Goal: Task Accomplishment & Management: Manage account settings

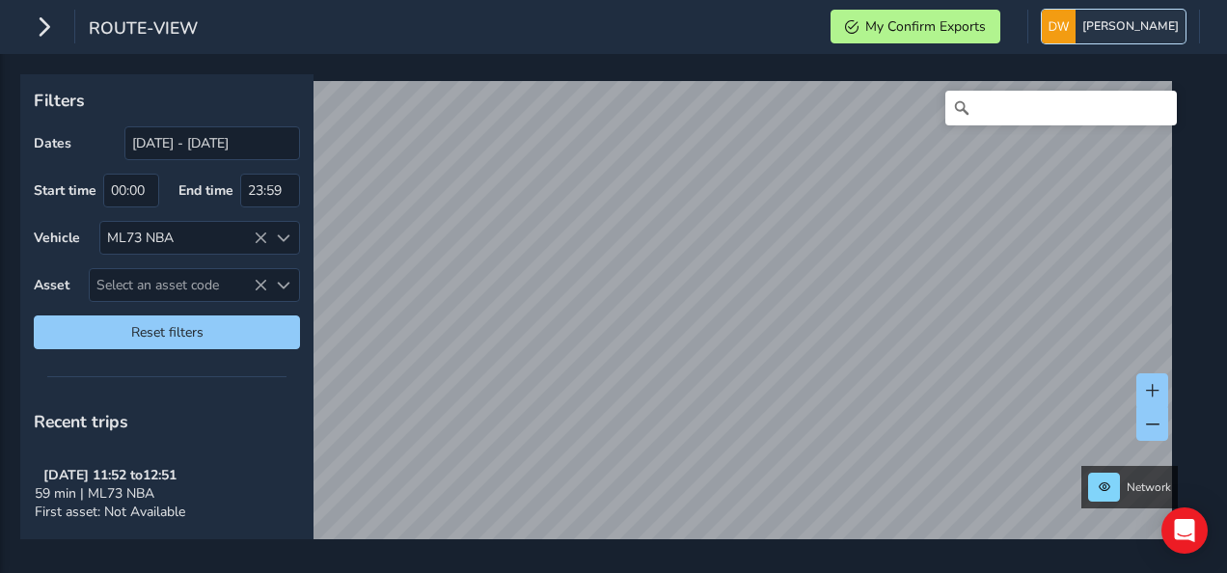
click at [1128, 34] on span "[PERSON_NAME]" at bounding box center [1131, 27] width 96 height 34
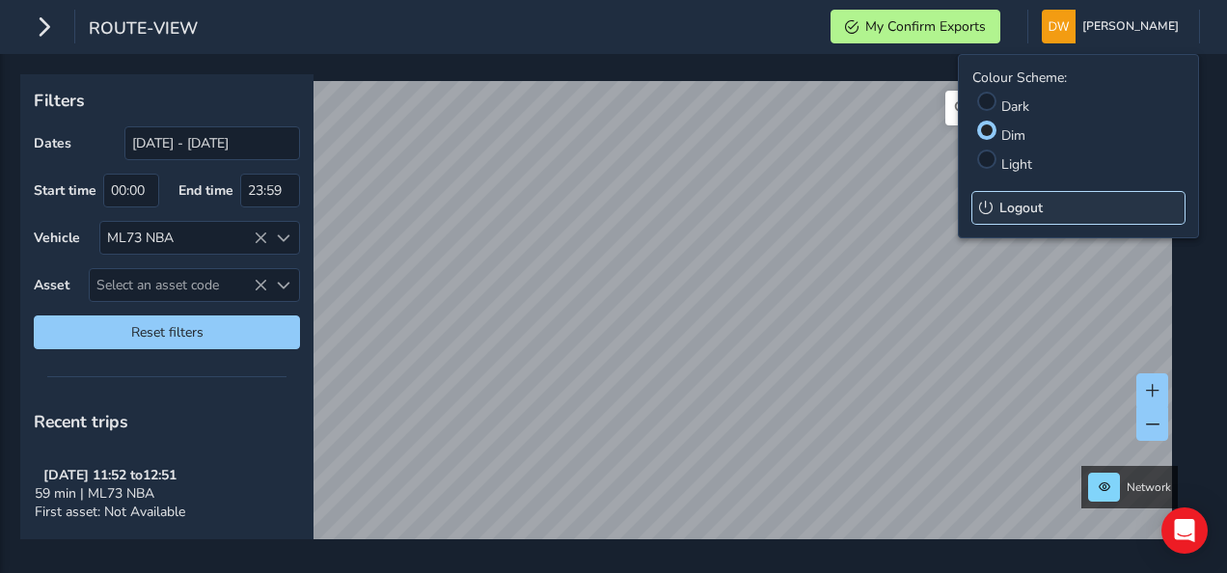
click at [1046, 206] on button "Logout" at bounding box center [1079, 208] width 212 height 32
